Goal: Task Accomplishment & Management: Complete application form

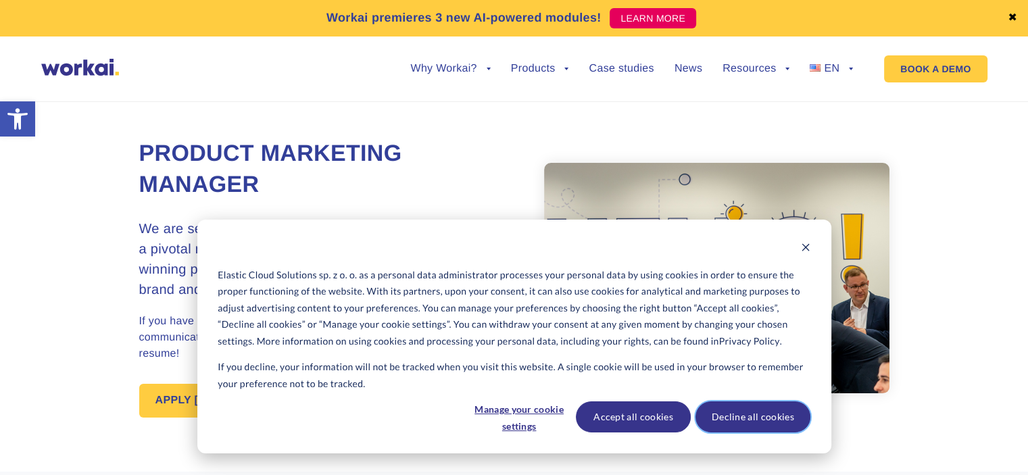
click at [754, 421] on button "Decline all cookies" at bounding box center [752, 416] width 115 height 31
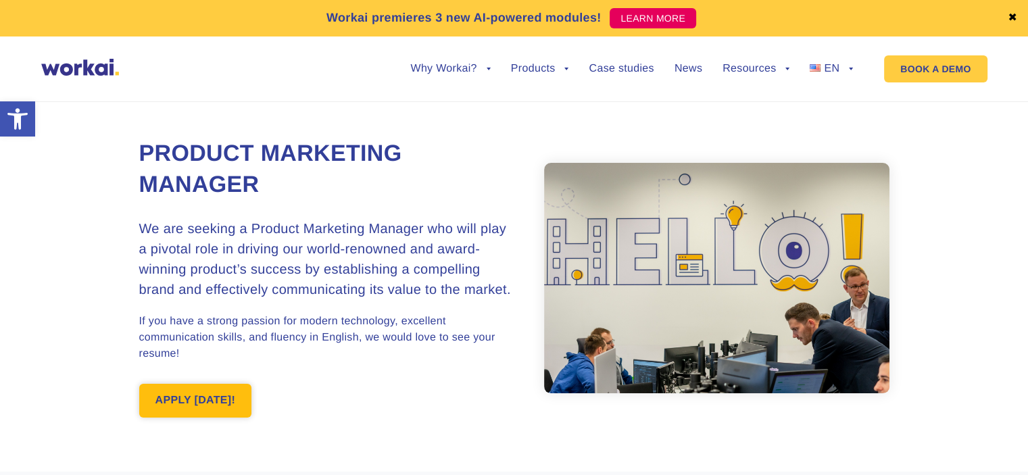
click at [221, 403] on link "APPLY TODAY!" at bounding box center [195, 401] width 113 height 34
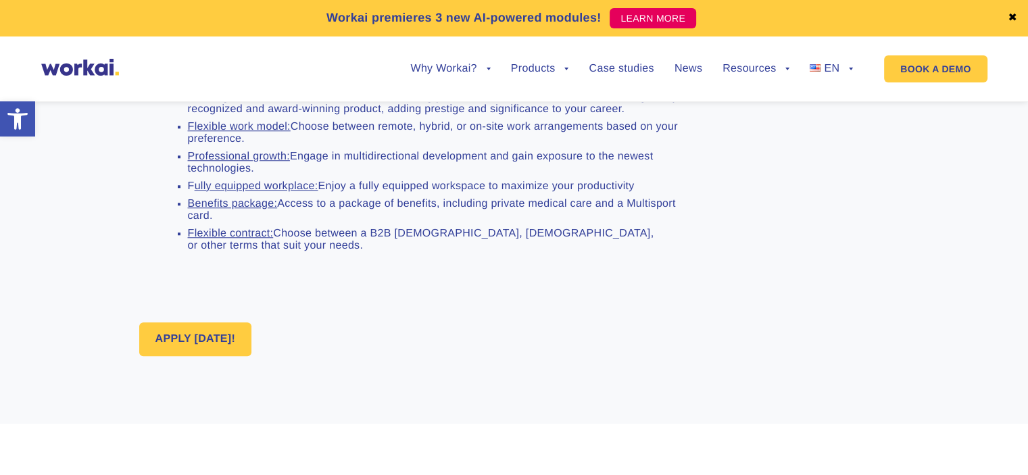
scroll to position [1259, 0]
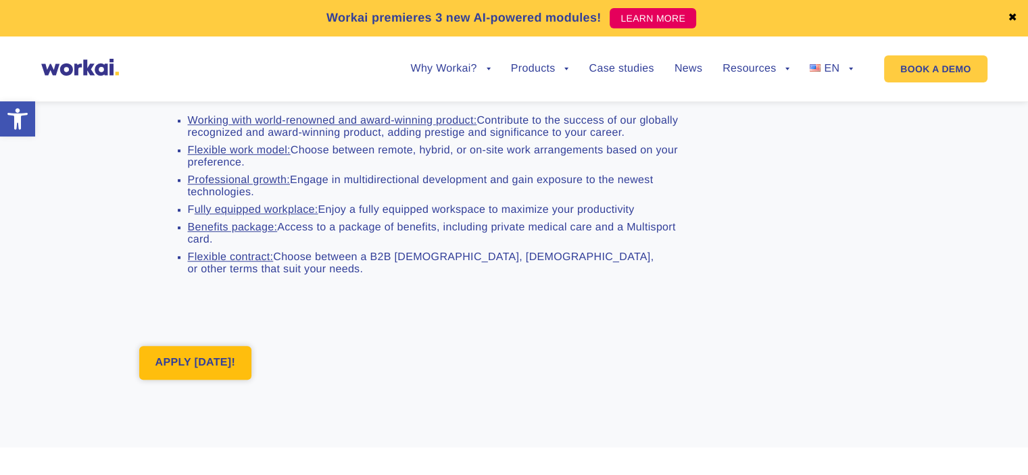
click at [184, 380] on link "APPLY TODAY!" at bounding box center [195, 363] width 113 height 34
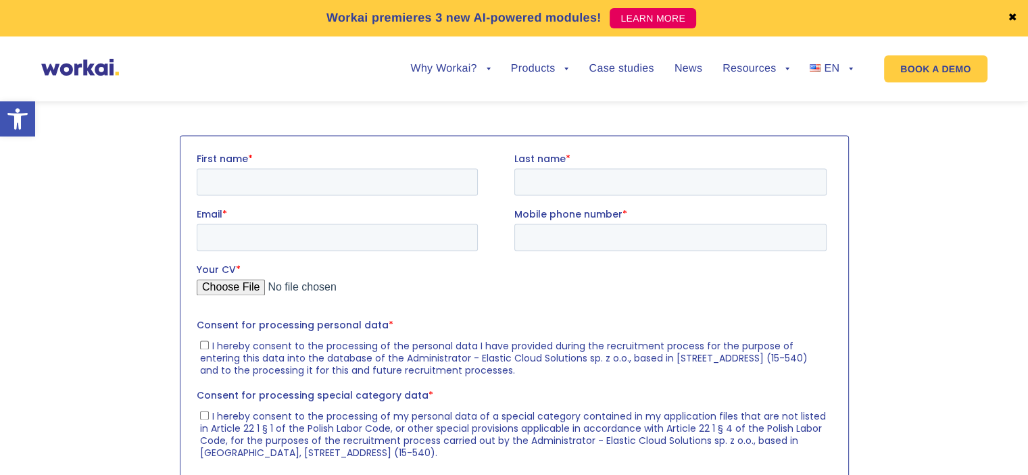
scroll to position [1899, 0]
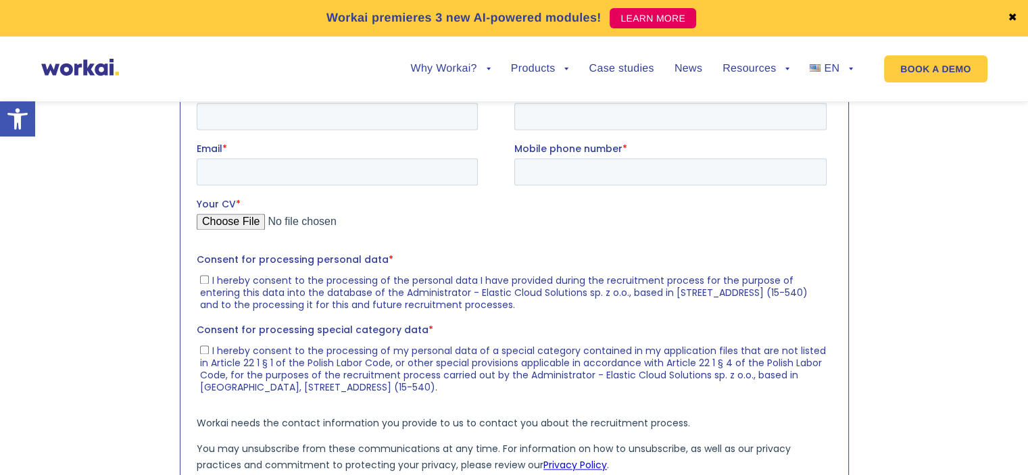
click at [247, 111] on input "First name *" at bounding box center [336, 116] width 281 height 27
type input "Katarzyna"
click at [520, 118] on input "Last name *" at bounding box center [669, 116] width 312 height 27
type input "Zabielska"
click at [376, 178] on input "Email *" at bounding box center [336, 171] width 281 height 27
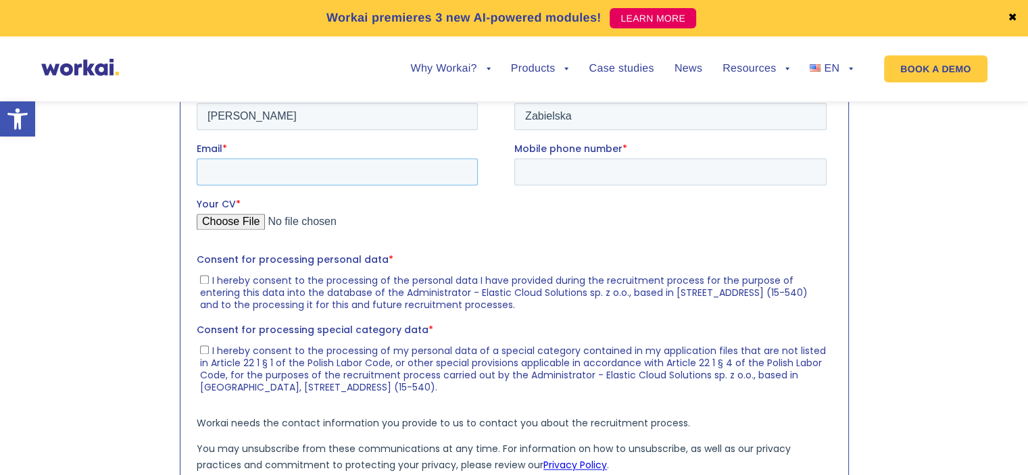
type input "[EMAIL_ADDRESS][DOMAIN_NAME]"
click at [560, 163] on input "Mobile phone number *" at bounding box center [669, 171] width 312 height 27
type input "508038949"
click at [202, 277] on input "I hereby consent to the processing of the personal data I have provided during …" at bounding box center [203, 279] width 9 height 9
checkbox input "true"
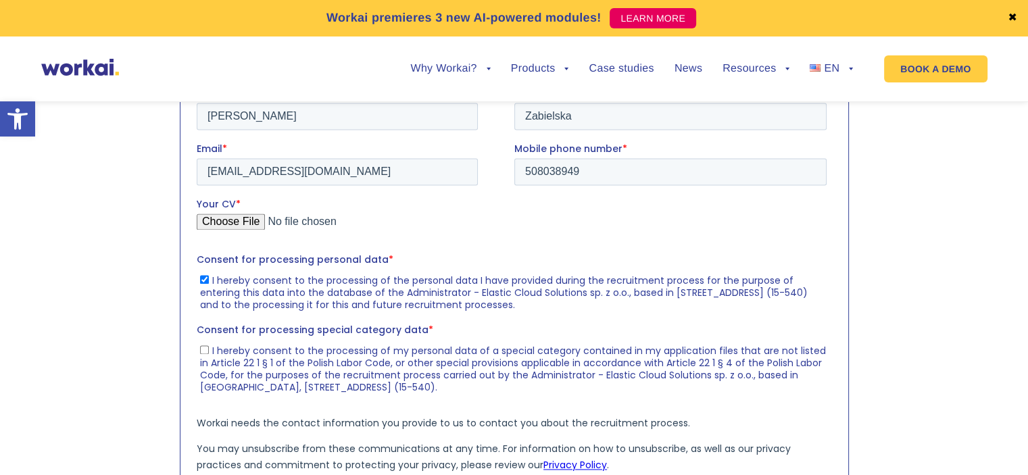
click at [201, 348] on input "I hereby consent to the processing of my personal data of a special category co…" at bounding box center [203, 349] width 9 height 9
checkbox input "true"
click at [241, 221] on input "Your CV *" at bounding box center [511, 227] width 630 height 27
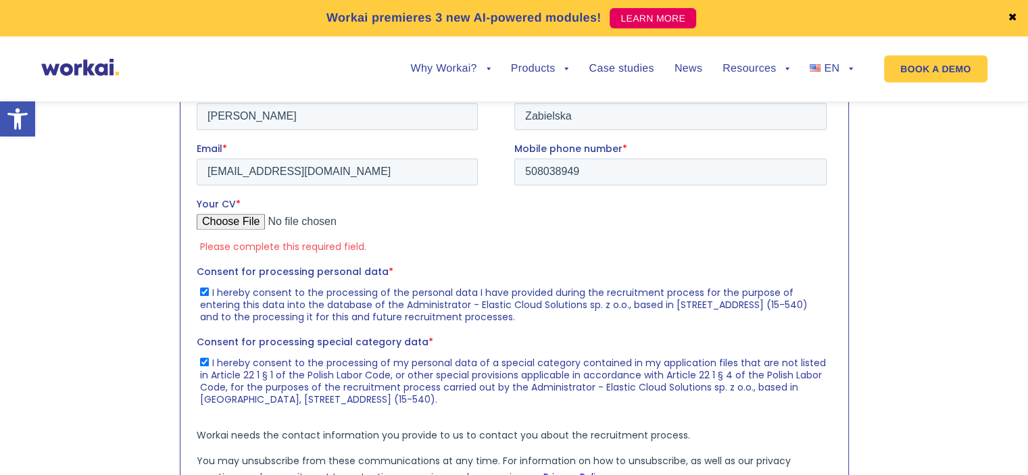
type input "C:\fakepath\All the reasons why you need me_KZ.pdf"
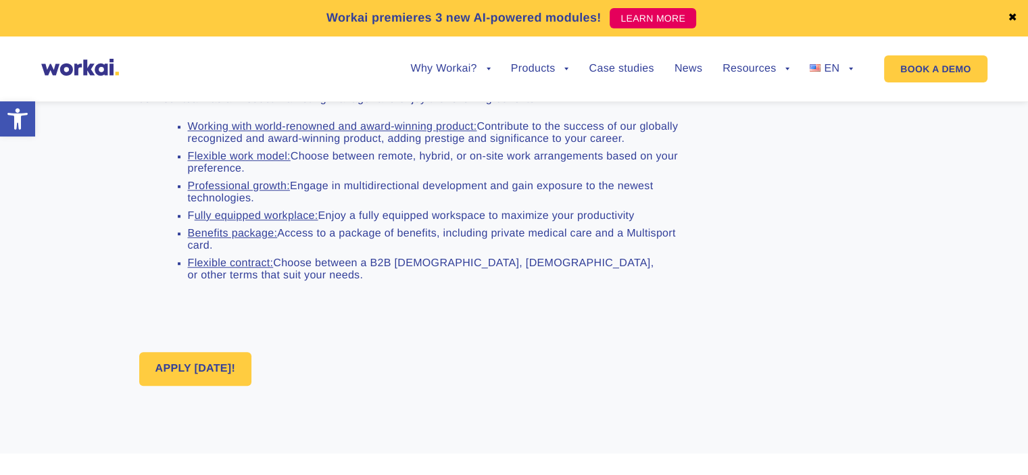
scroll to position [1223, 0]
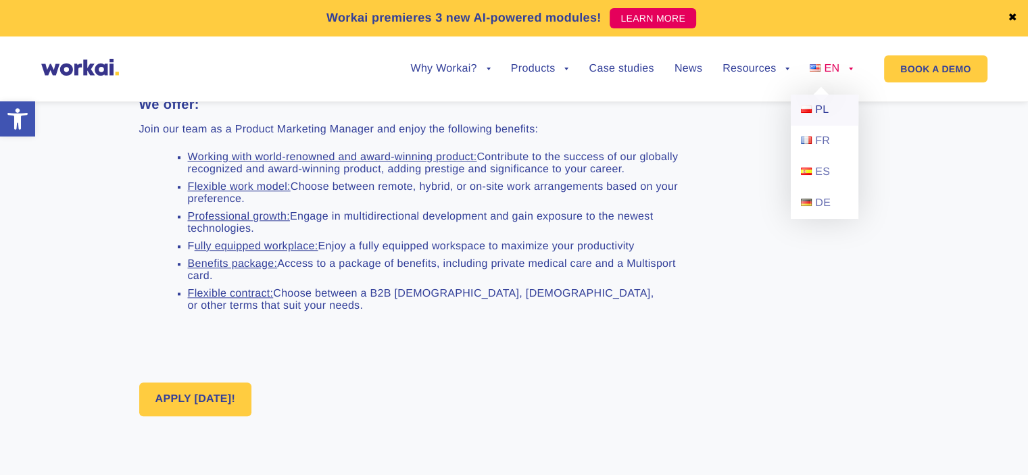
click at [826, 111] on span "PL" at bounding box center [822, 109] width 14 height 11
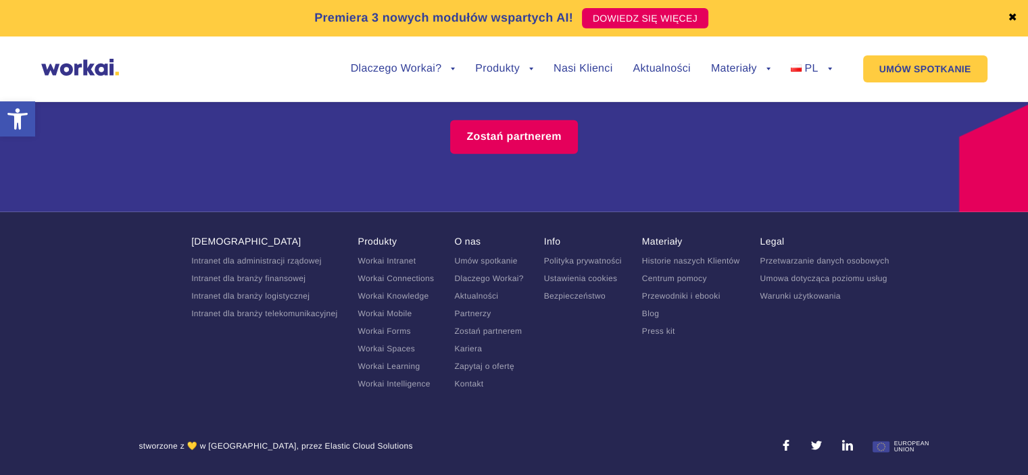
scroll to position [8648, 0]
click at [462, 353] on link "Kariera" at bounding box center [468, 348] width 28 height 9
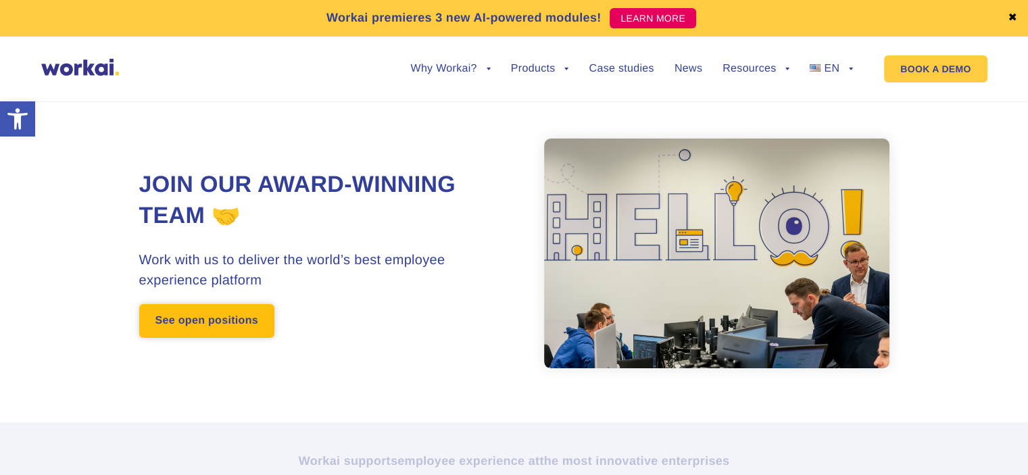
click at [222, 318] on link "See open positions" at bounding box center [206, 321] width 135 height 34
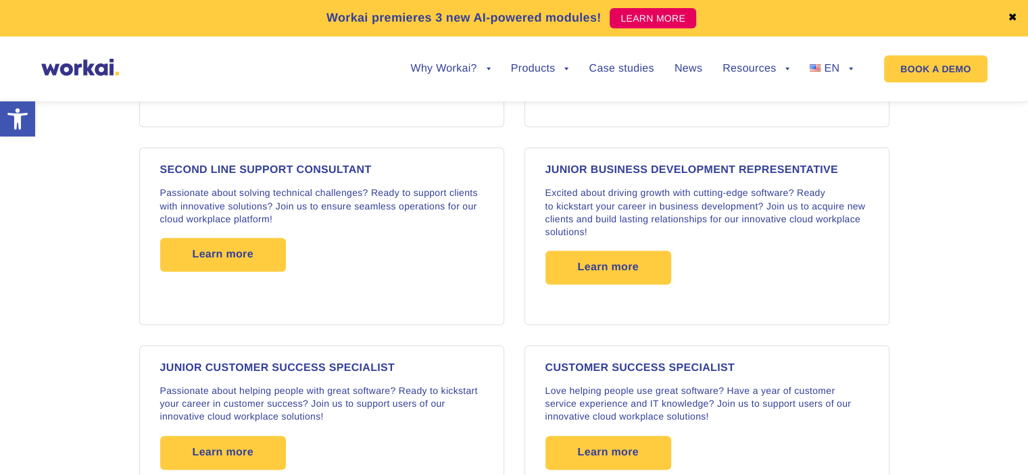
scroll to position [1485, 0]
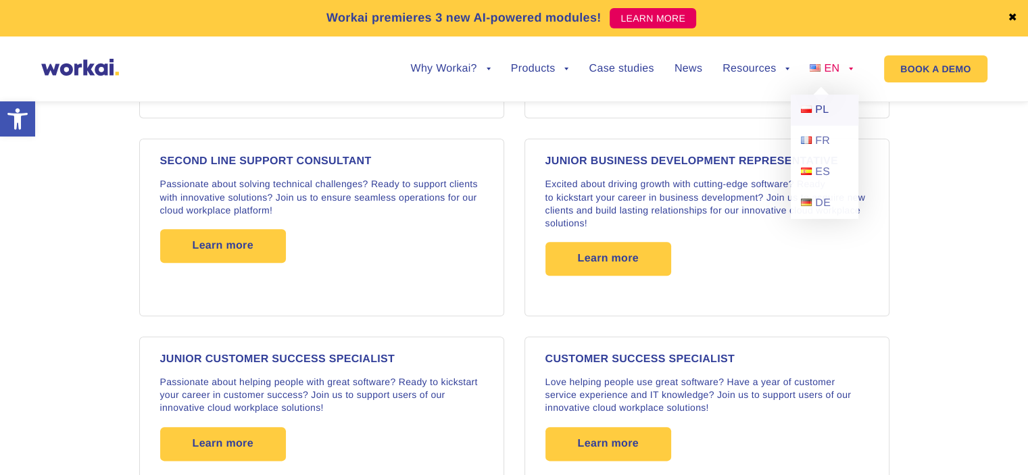
click at [813, 118] on link "PL" at bounding box center [825, 110] width 68 height 31
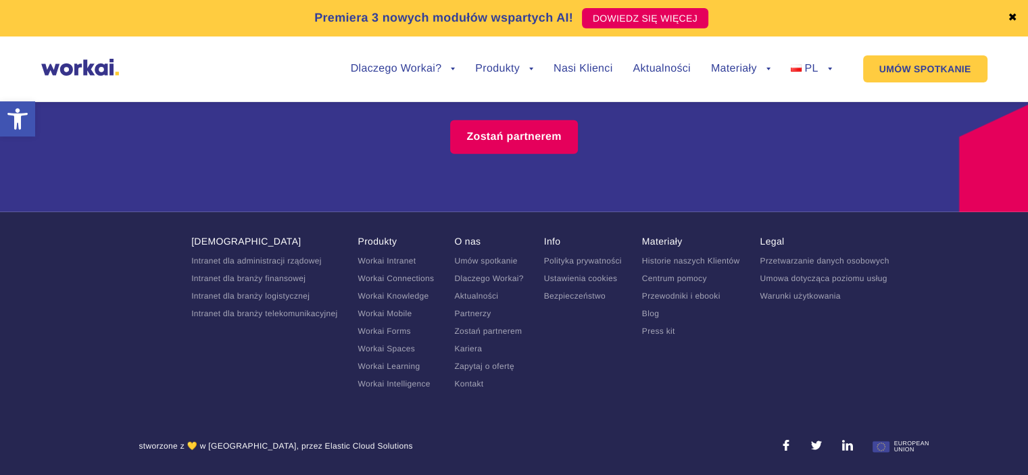
scroll to position [8675, 0]
click at [477, 353] on link "Kariera" at bounding box center [468, 348] width 28 height 9
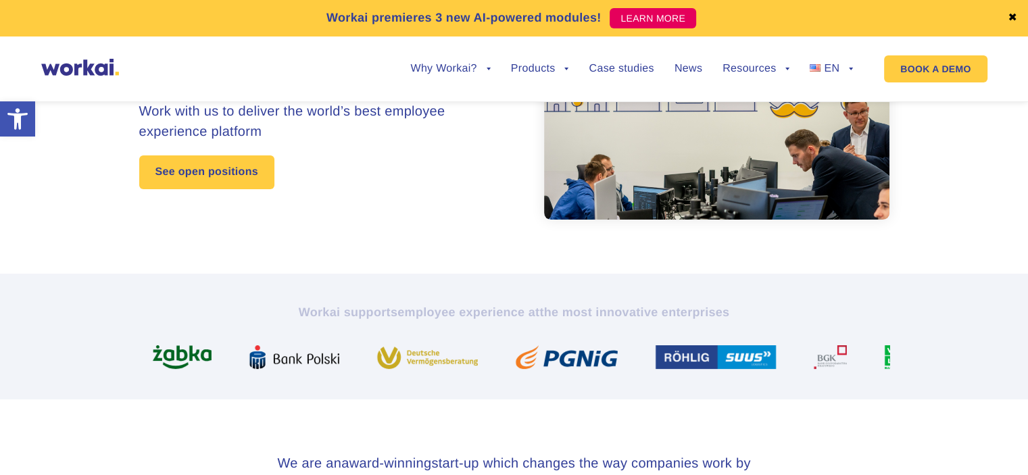
scroll to position [203, 0]
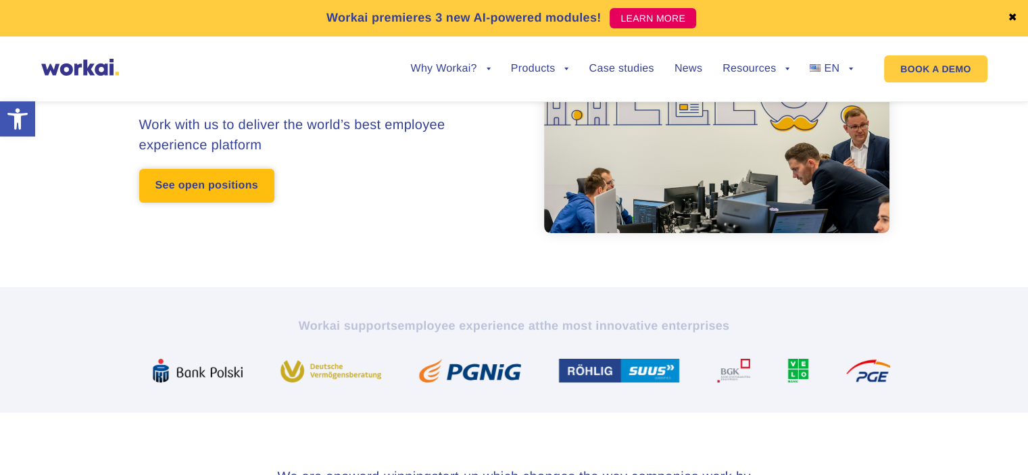
click at [218, 193] on link "See open positions" at bounding box center [206, 186] width 135 height 34
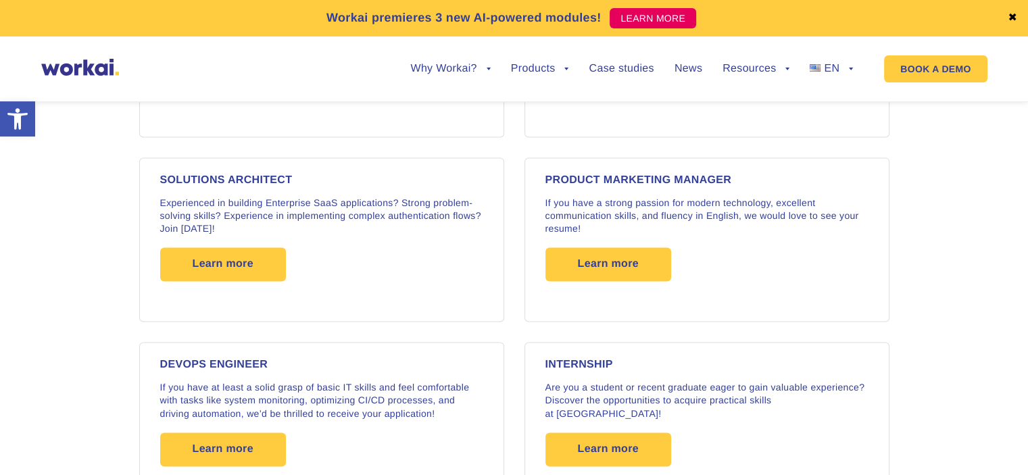
scroll to position [2026, 0]
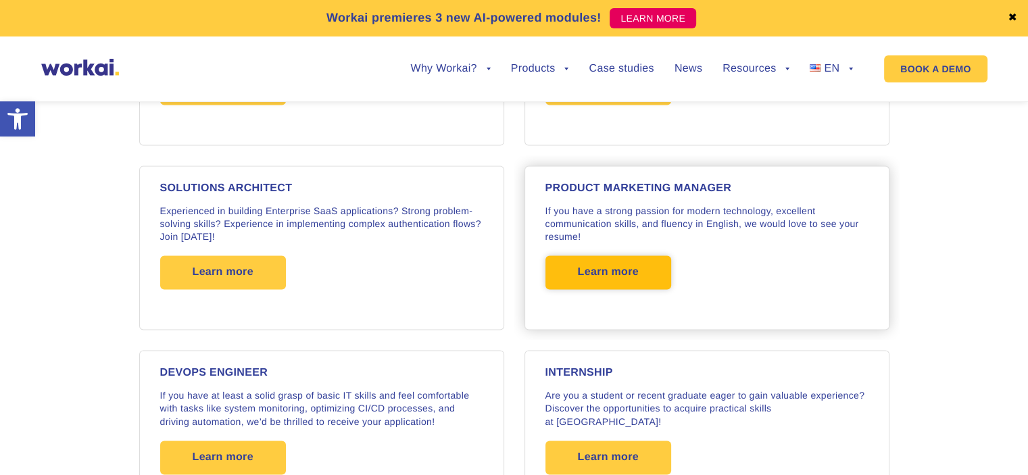
click at [629, 272] on span "Learn more" at bounding box center [608, 272] width 61 height 34
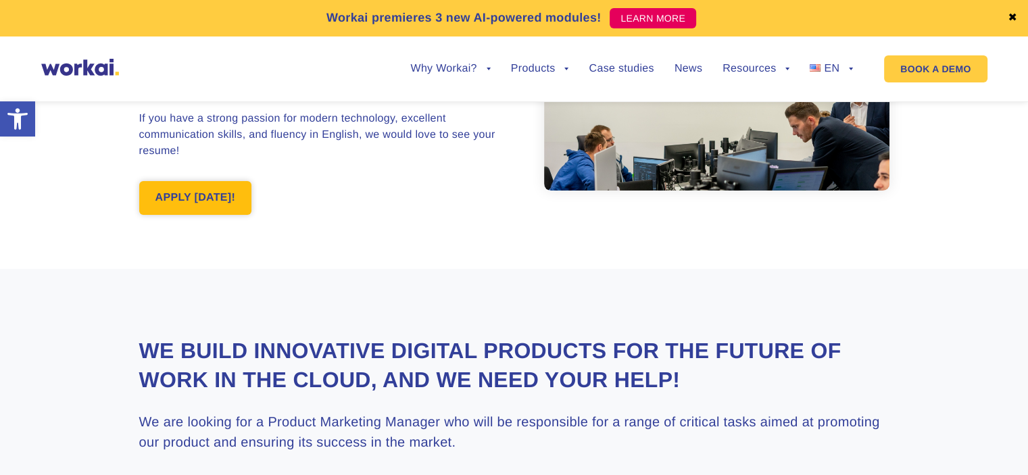
click at [204, 205] on link "APPLY [DATE]!" at bounding box center [195, 198] width 113 height 34
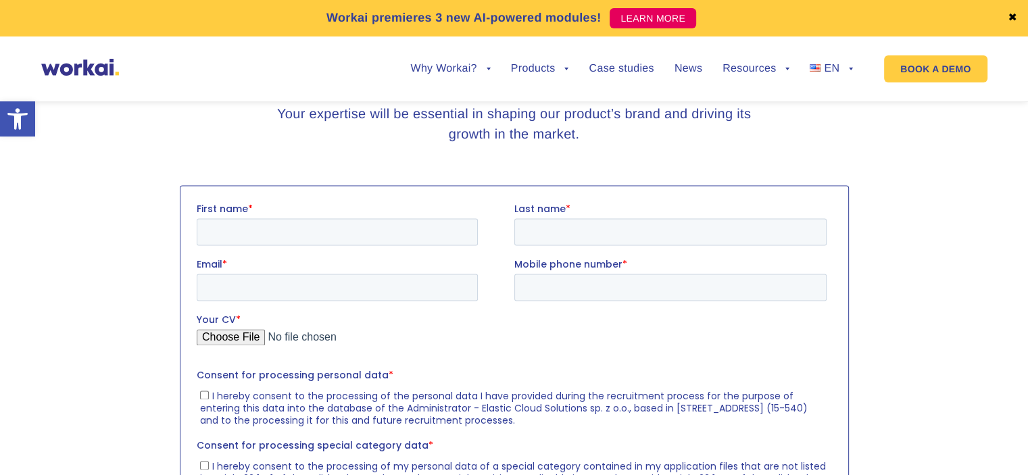
scroll to position [1784, 0]
click at [387, 235] on input "First name *" at bounding box center [336, 231] width 281 height 27
type input "[PERSON_NAME]"
click at [576, 228] on input "Last name *" at bounding box center [669, 231] width 312 height 27
type input "Zabielska"
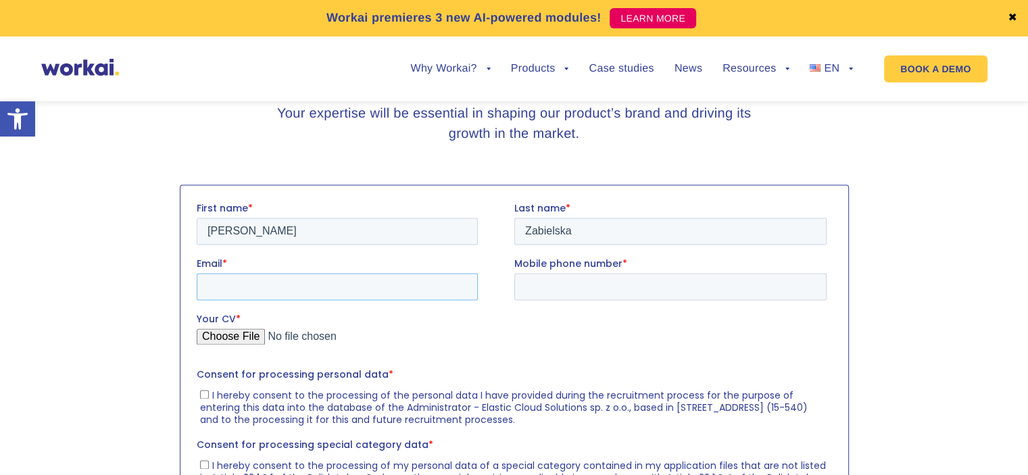
click at [305, 289] on input "Email *" at bounding box center [336, 286] width 281 height 27
type input "[EMAIL_ADDRESS][DOMAIN_NAME]"
click at [529, 284] on input "Mobile phone number *" at bounding box center [669, 286] width 312 height 27
click at [529, 284] on input "508038949" at bounding box center [669, 286] width 312 height 27
click at [520, 284] on input "508038949" at bounding box center [669, 286] width 312 height 27
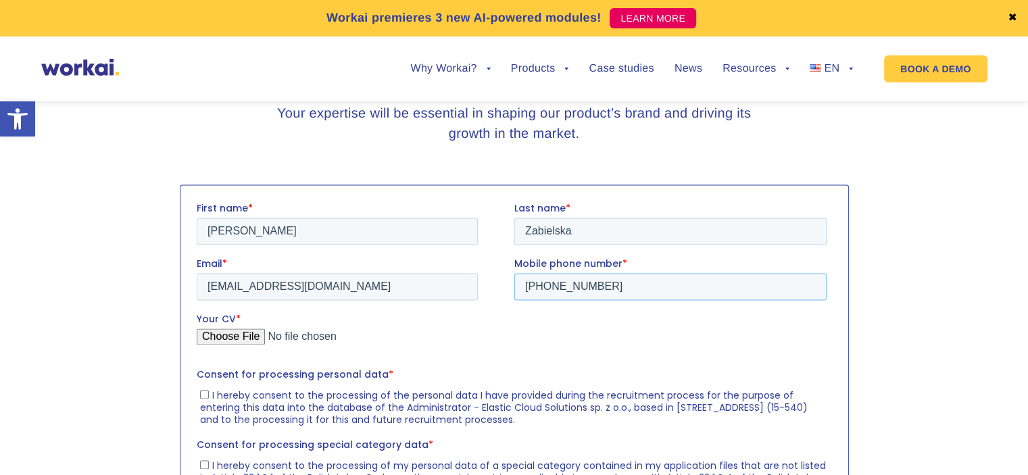
type input "[PHONE_NUMBER]"
click at [580, 327] on div "Your CV *" at bounding box center [513, 333] width 635 height 43
click at [246, 332] on input "Your CV *" at bounding box center [511, 341] width 630 height 27
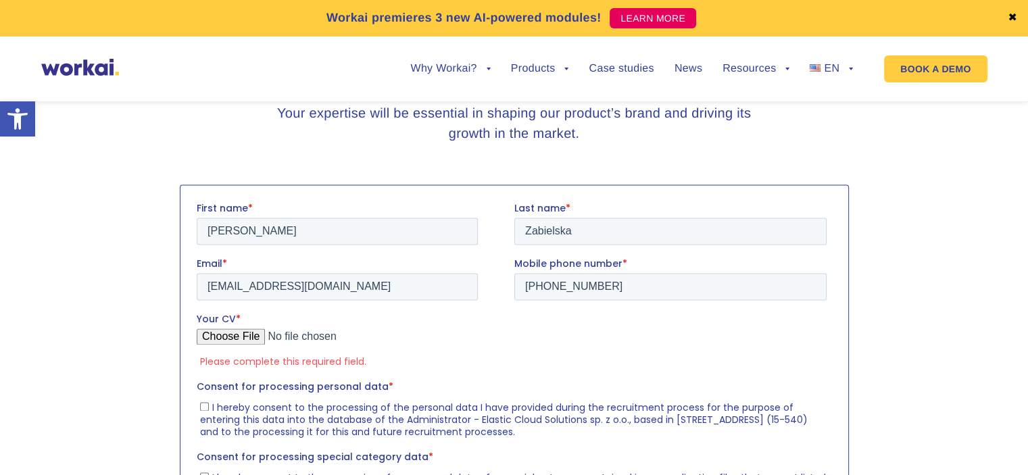
type input "C:\fakepath\All the reasons why you need me_KZ.pdf"
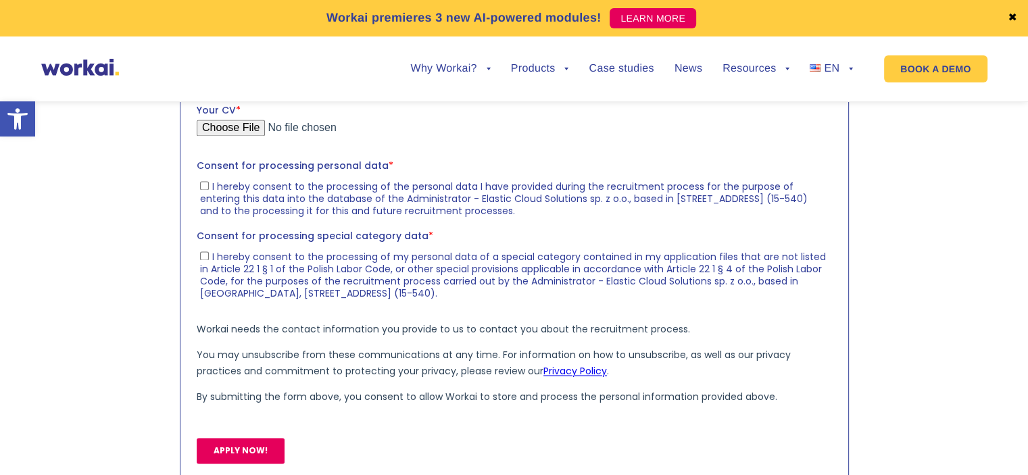
scroll to position [2054, 0]
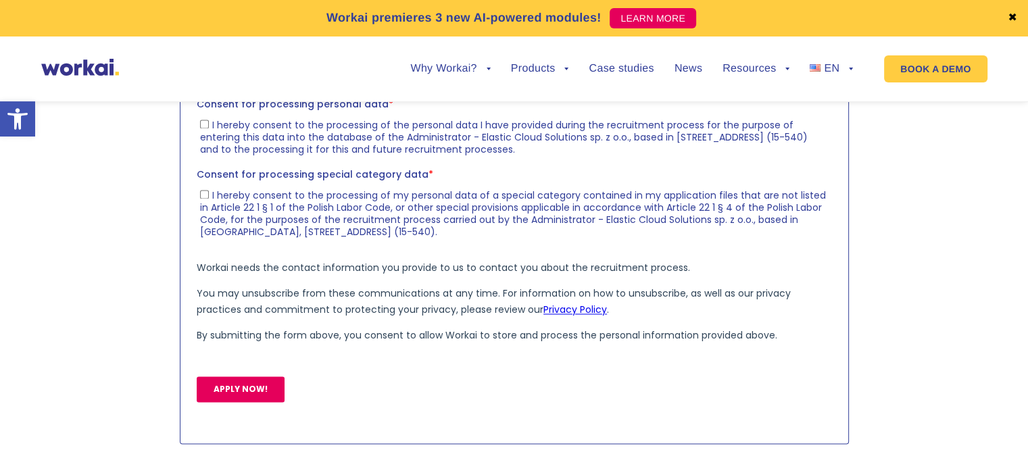
click at [205, 122] on input "I hereby consent to the processing of the personal data I have provided during …" at bounding box center [203, 124] width 9 height 9
checkbox input "true"
click at [206, 197] on input "I hereby consent to the processing of my personal data of a special category co…" at bounding box center [203, 194] width 9 height 9
checkbox input "true"
click at [244, 395] on input "APPLY NOW!" at bounding box center [240, 389] width 88 height 26
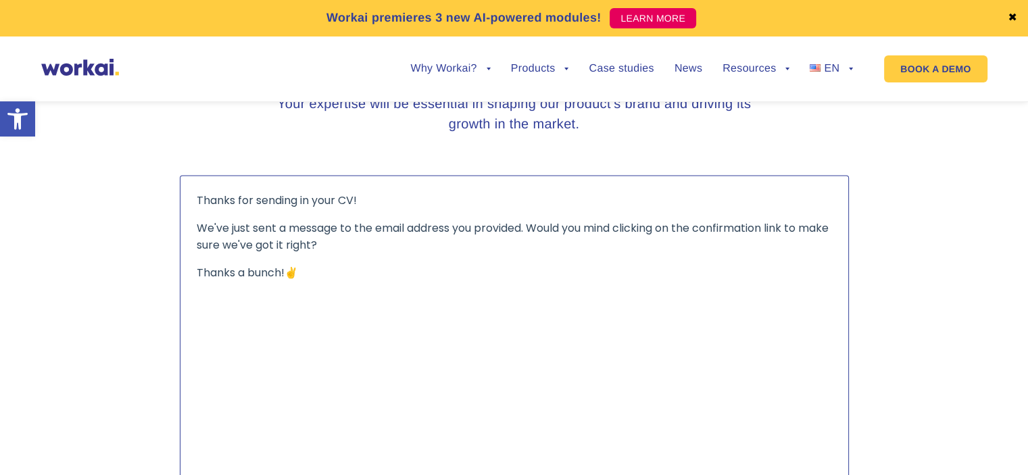
scroll to position [1784, 0]
